Goal: Task Accomplishment & Management: Manage account settings

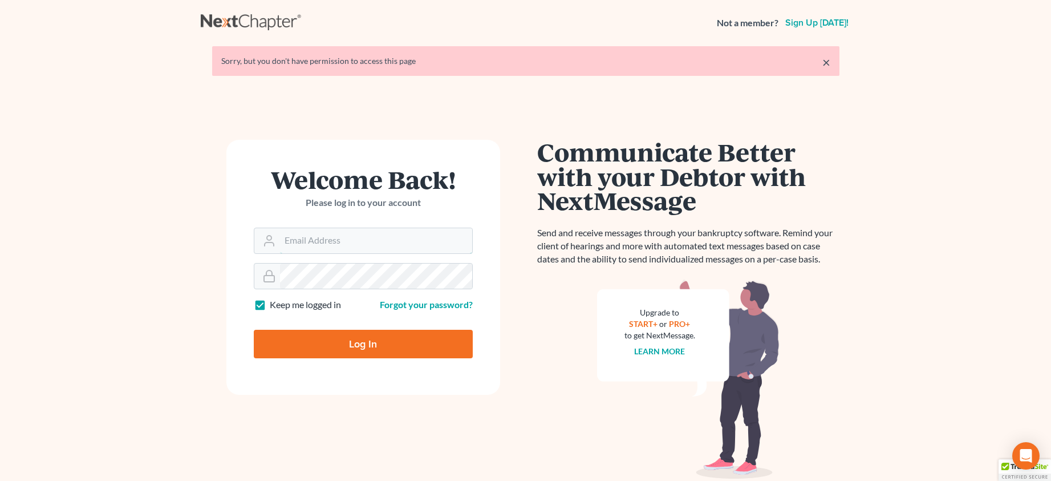
type input "[PERSON_NAME][EMAIL_ADDRESS][DOMAIN_NAME]"
click at [335, 340] on input "Log In" at bounding box center [363, 344] width 219 height 29
type input "Thinking..."
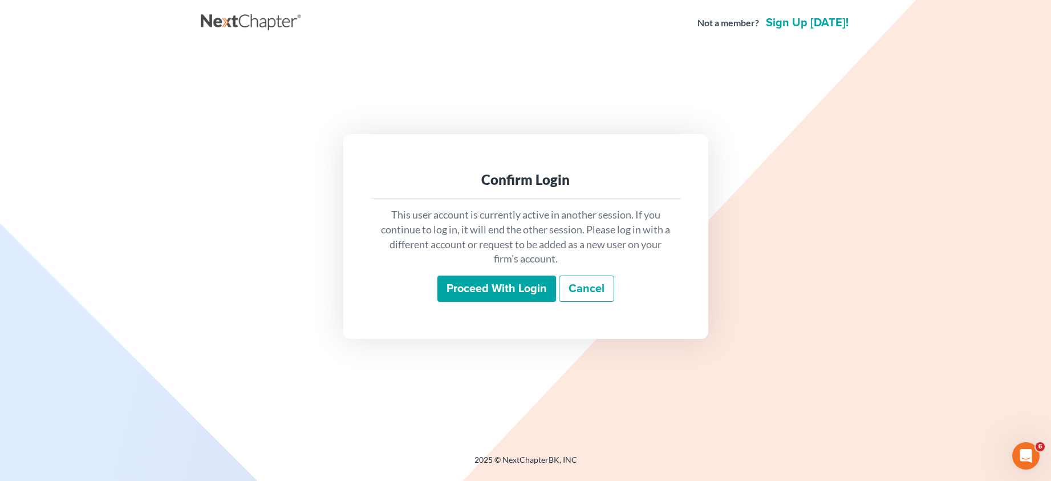
drag, startPoint x: 493, startPoint y: 290, endPoint x: 457, endPoint y: 304, distance: 38.5
click at [492, 290] on input "Proceed with login" at bounding box center [497, 289] width 119 height 26
